Goal: Task Accomplishment & Management: Use online tool/utility

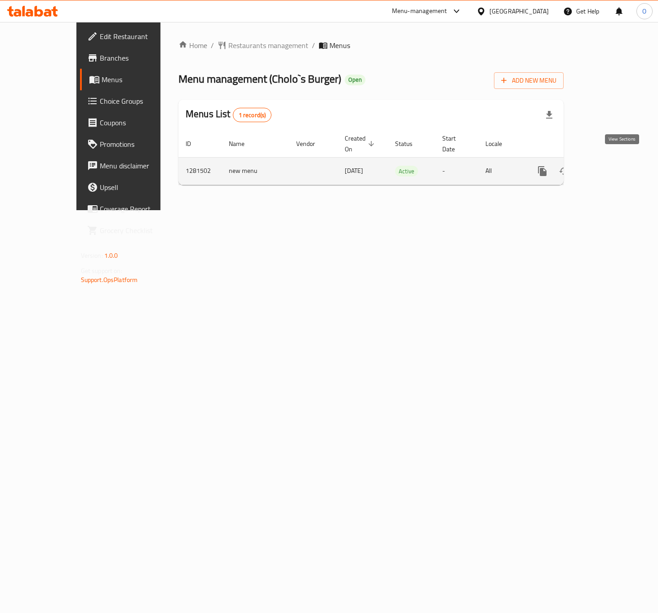
click at [615, 166] on link "enhanced table" at bounding box center [607, 171] width 22 height 22
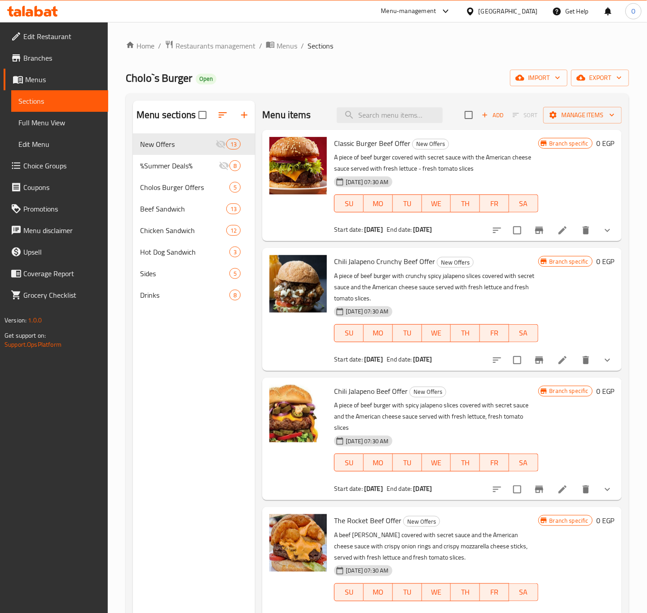
click at [581, 103] on div "Menu items Add Sort Manage items" at bounding box center [442, 115] width 360 height 29
click at [576, 116] on span "Manage items" at bounding box center [583, 115] width 64 height 11
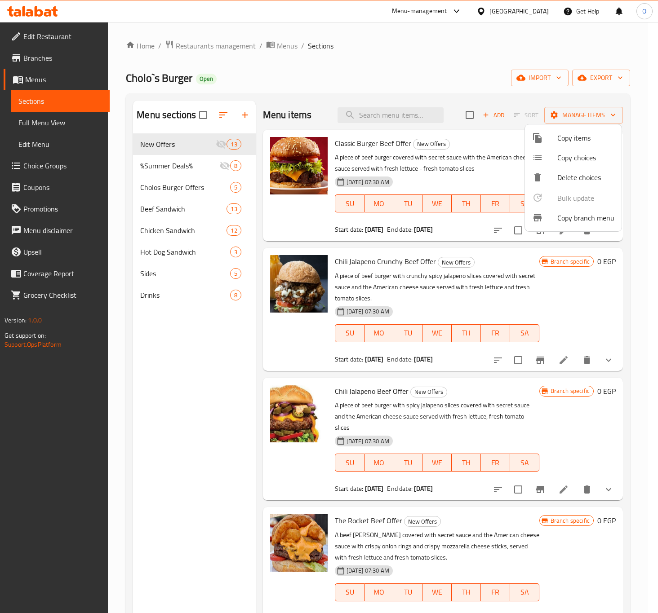
click at [556, 216] on div at bounding box center [544, 218] width 25 height 11
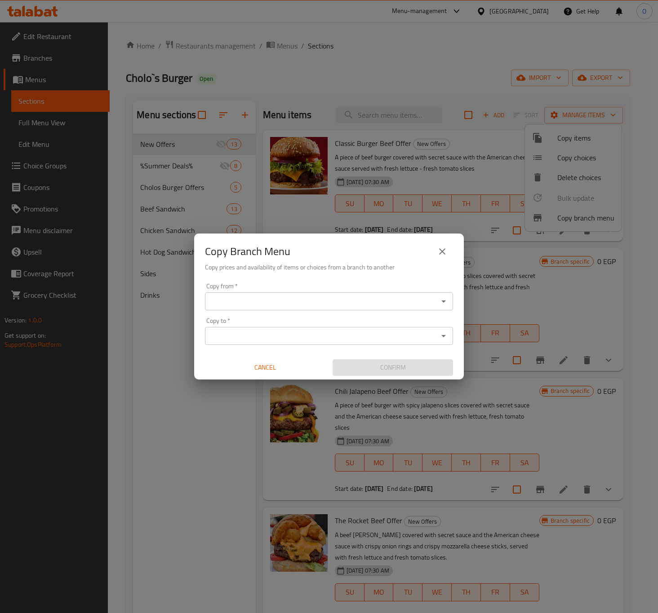
click at [321, 287] on div "Copy from   * Copy from *" at bounding box center [329, 296] width 248 height 27
click at [307, 292] on div "Copy from   * Copy from *" at bounding box center [329, 296] width 248 height 27
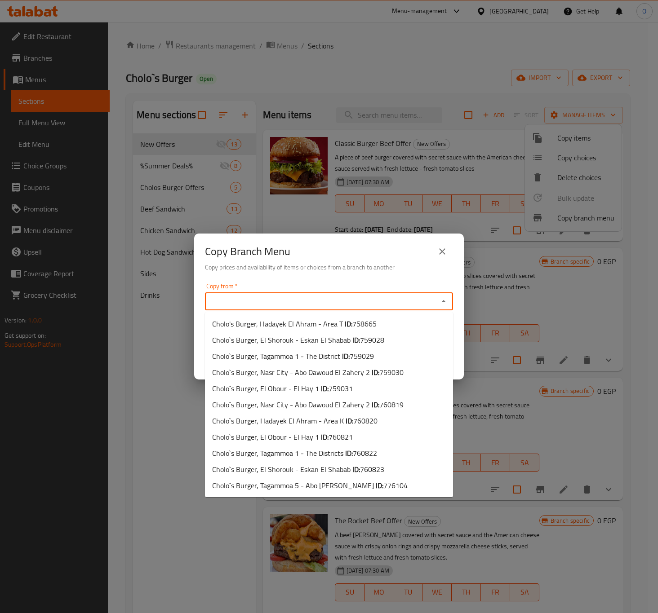
click at [309, 305] on input "Copy from   *" at bounding box center [322, 301] width 228 height 13
click at [335, 461] on li "Cholo`s Burger, El Shorouk - Eskan El Shabab ID: 760823" at bounding box center [329, 469] width 248 height 16
type input "Cholo`s Burger, El Shorouk - Eskan El Shabab"
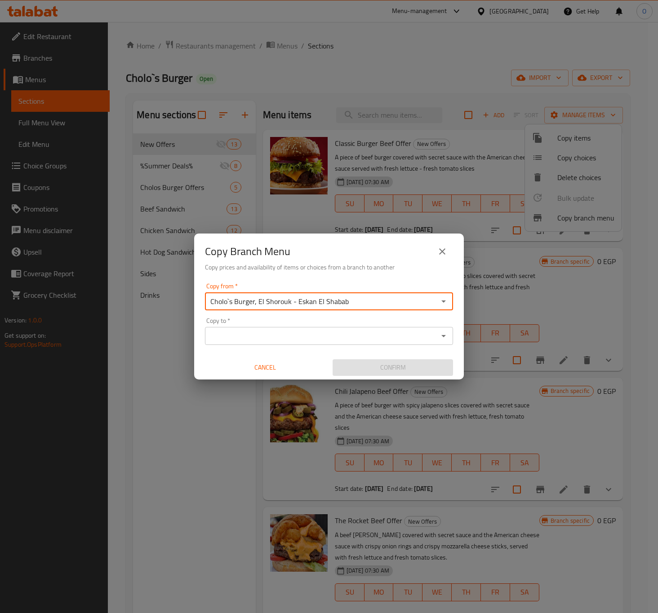
click at [271, 341] on input "Copy to   *" at bounding box center [322, 336] width 228 height 13
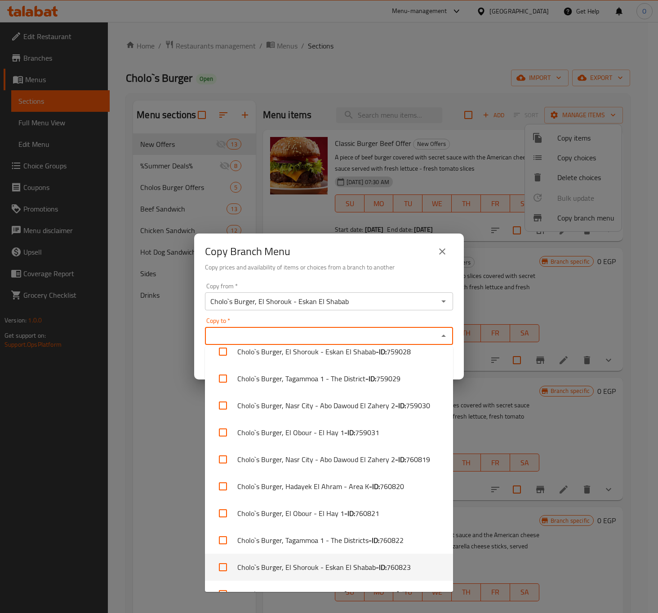
scroll to position [58, 0]
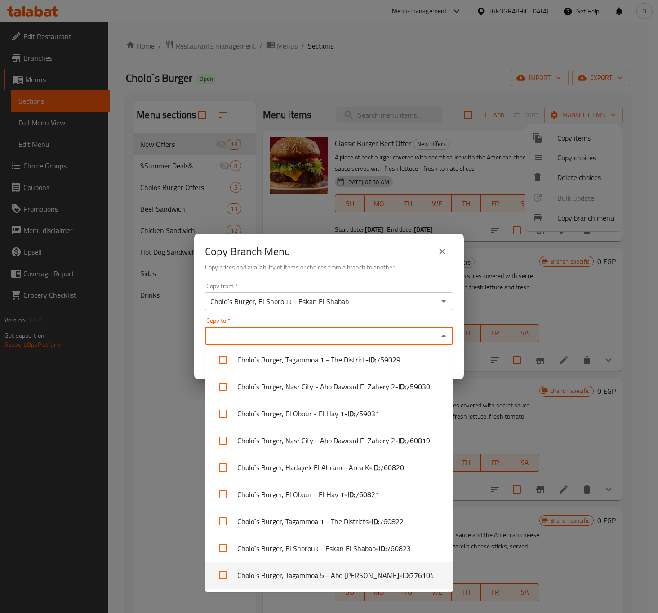
click at [275, 585] on li "Cholo`s Burger, Tagammoa 5 - Abo [PERSON_NAME] - ID: 776104" at bounding box center [329, 575] width 248 height 27
checkbox input "true"
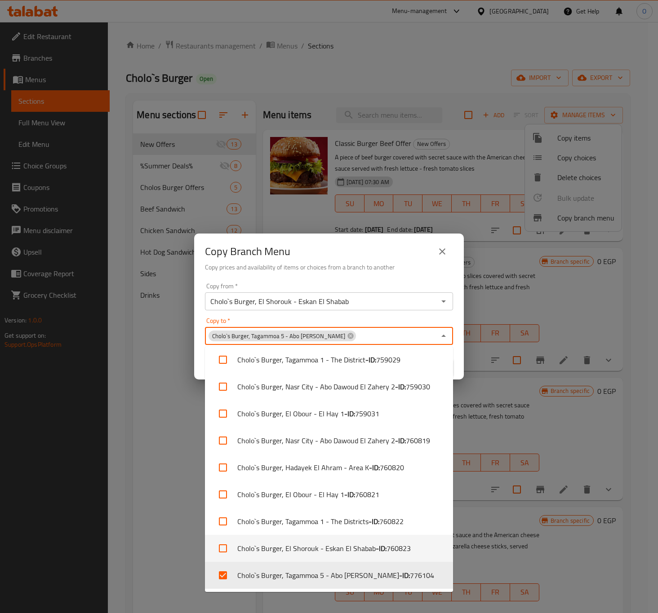
click at [267, 306] on input "Cholo`s Burger, El Shorouk - Eskan El Shabab" at bounding box center [322, 301] width 228 height 13
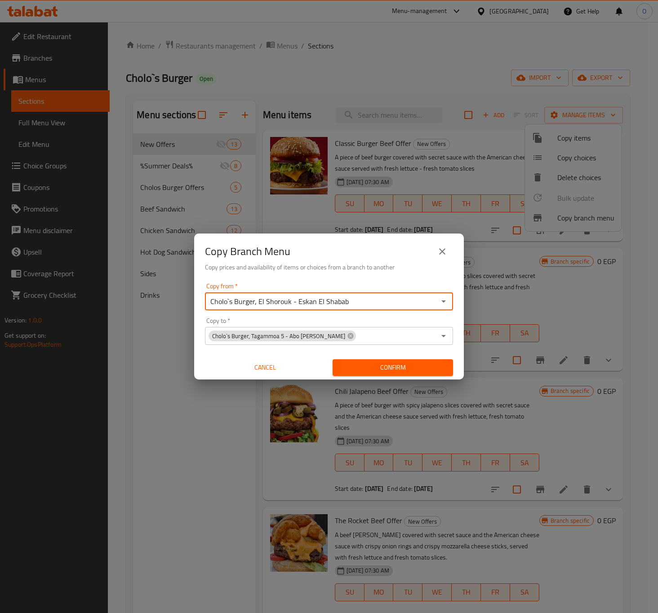
click at [267, 306] on input "Cholo`s Burger, El Shorouk - Eskan El Shabab" at bounding box center [322, 301] width 228 height 13
click at [279, 302] on input "Cholo`s Burger, El Shorouk - Eskan El Shabab" at bounding box center [322, 301] width 228 height 13
click at [446, 305] on icon "Open" at bounding box center [443, 301] width 11 height 11
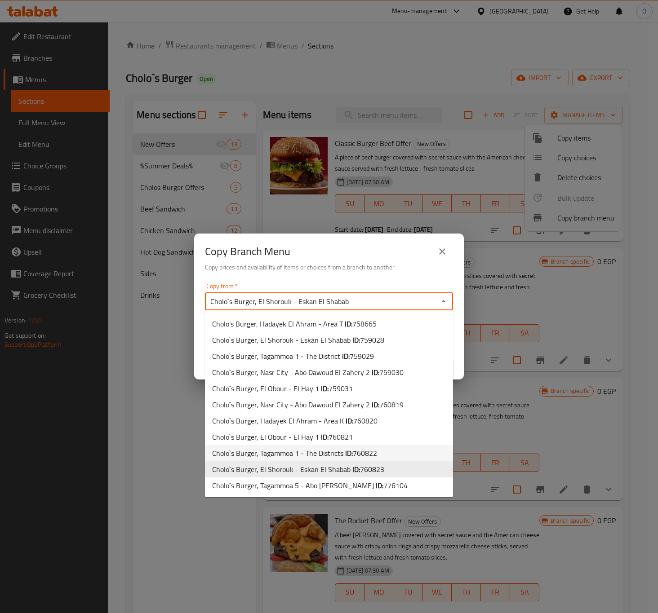
click at [308, 452] on span "Cholo`s Burger, Tagammoa 1 - The Districts ID: 760822" at bounding box center [294, 453] width 165 height 11
type input "Cholo`s Burger, Tagammoa 1 - The Districts"
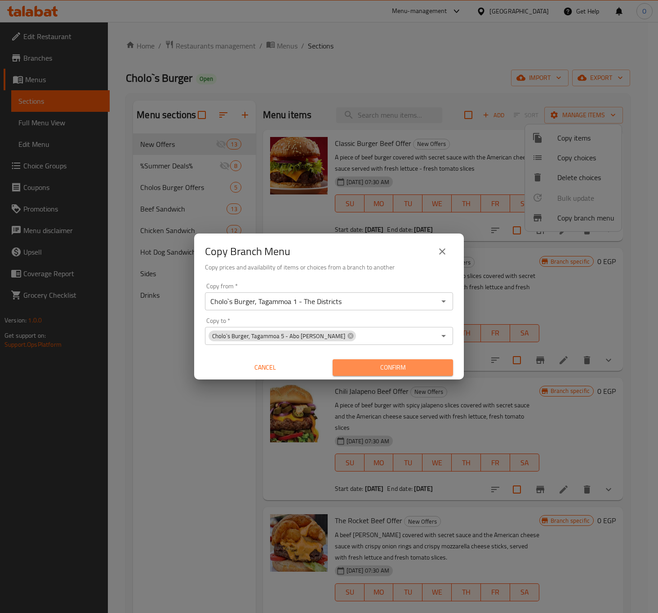
click at [406, 363] on span "Confirm" at bounding box center [393, 367] width 106 height 11
